Goal: Find specific page/section: Find specific page/section

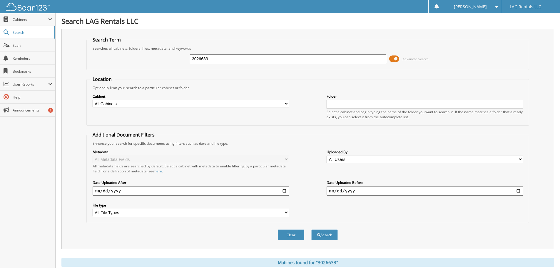
click at [310, 57] on input "3026633" at bounding box center [288, 58] width 196 height 9
type input "3027067"
click at [311, 229] on button "Search" at bounding box center [324, 234] width 26 height 11
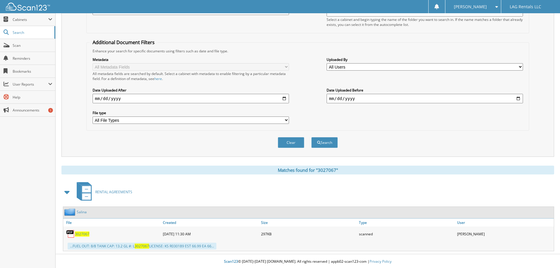
scroll to position [93, 0]
click at [80, 233] on span "3027067" at bounding box center [82, 232] width 14 height 5
